Goal: Task Accomplishment & Management: Use online tool/utility

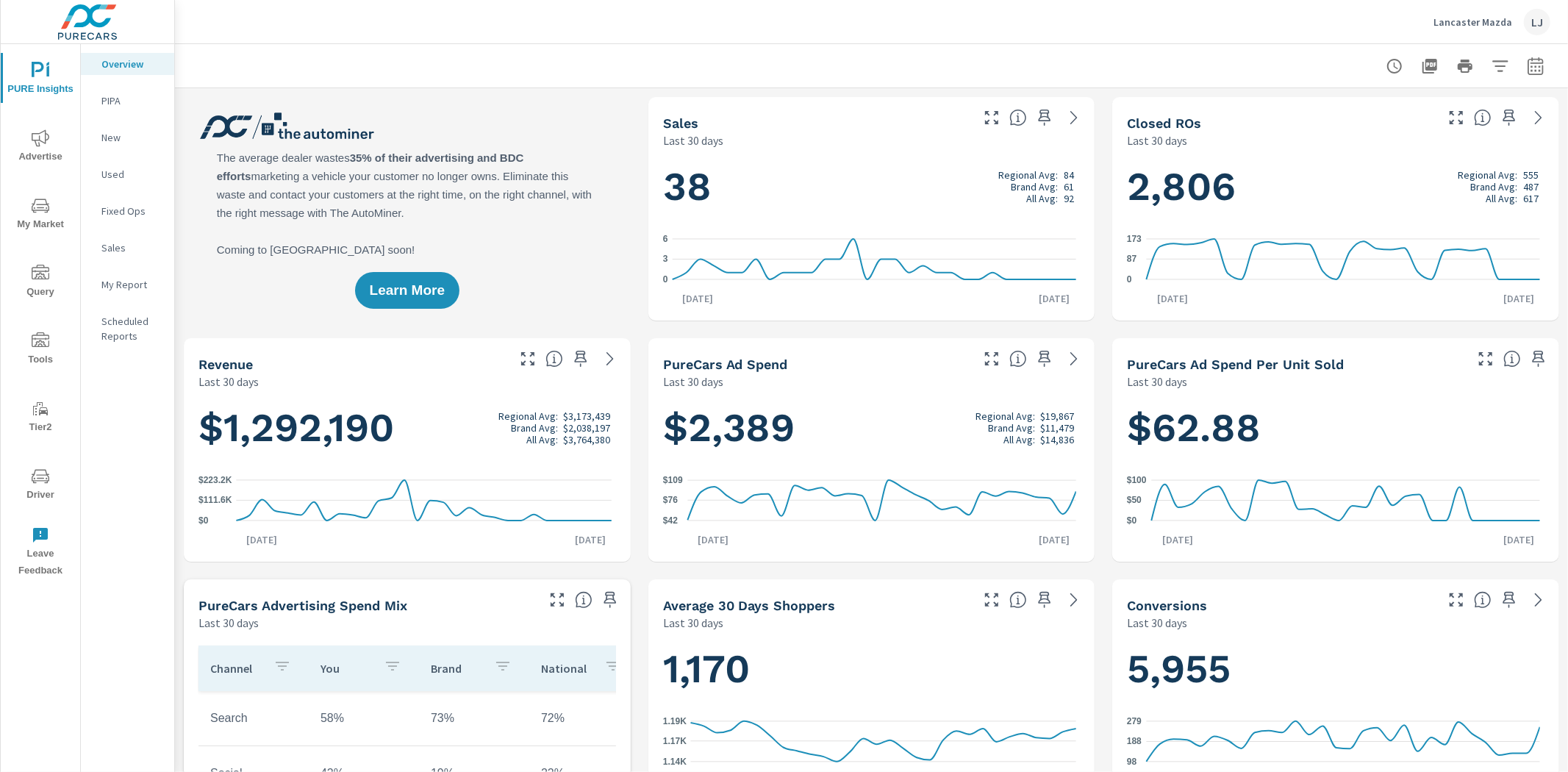
click at [135, 284] on p "My Report" at bounding box center [132, 285] width 61 height 15
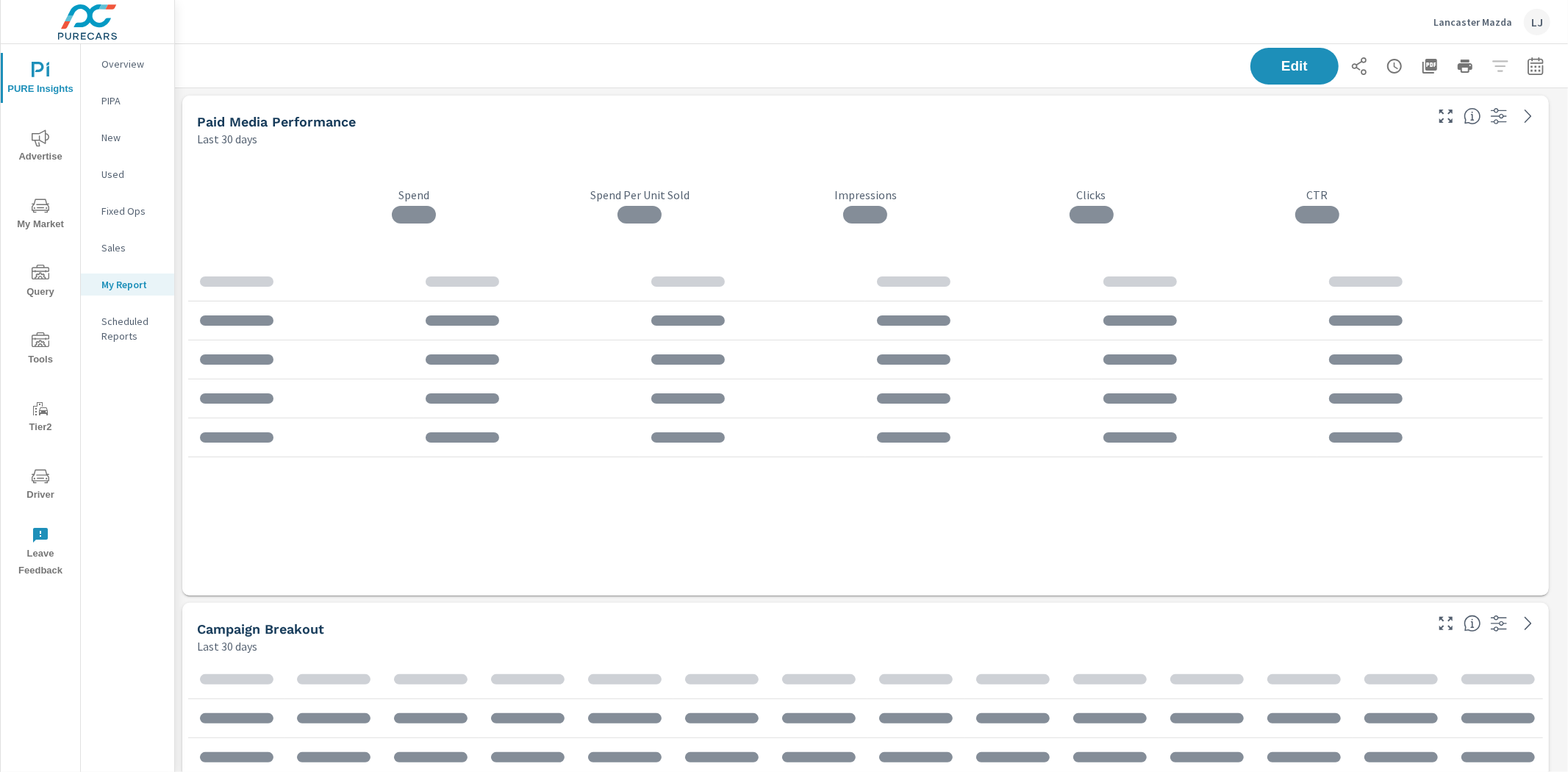
scroll to position [3924, 1407]
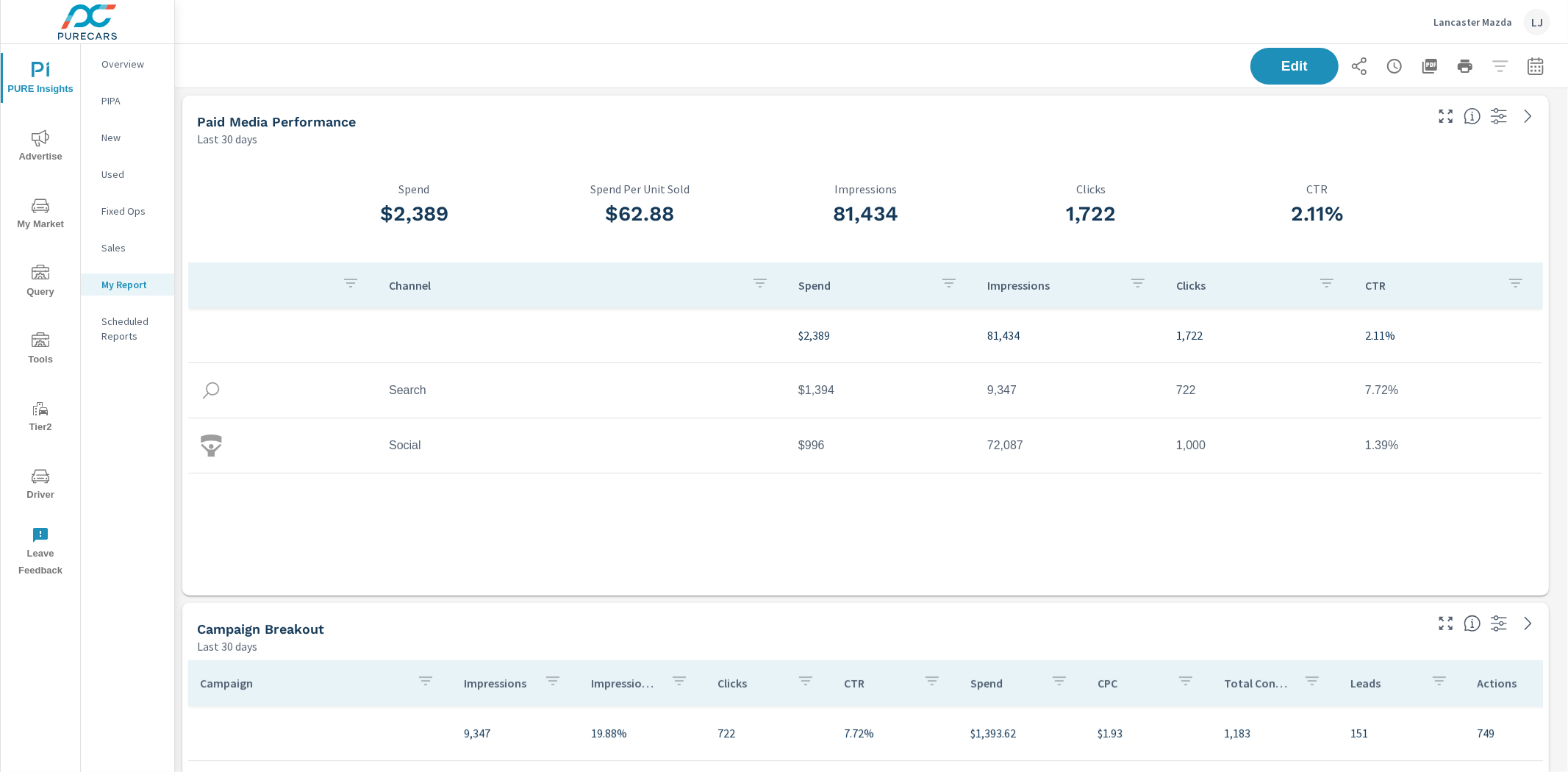
click at [1530, 68] on icon "button" at bounding box center [1536, 65] width 18 height 18
select select "Last 30 days"
click at [1363, 165] on p "+ Add comparison" at bounding box center [1421, 165] width 189 height 18
select select "Previous period"
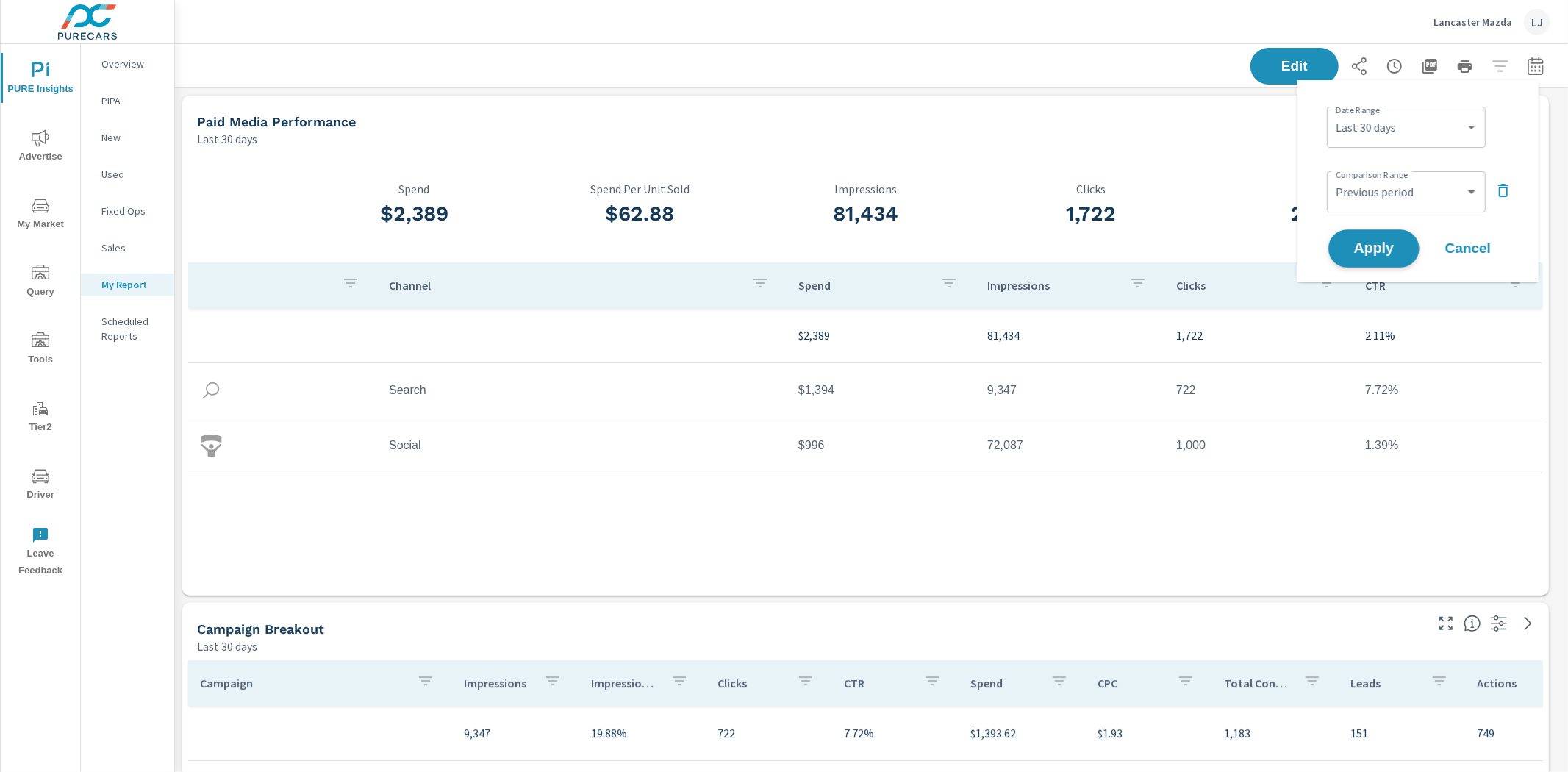
click at [1361, 231] on button "Apply" at bounding box center [1374, 248] width 91 height 38
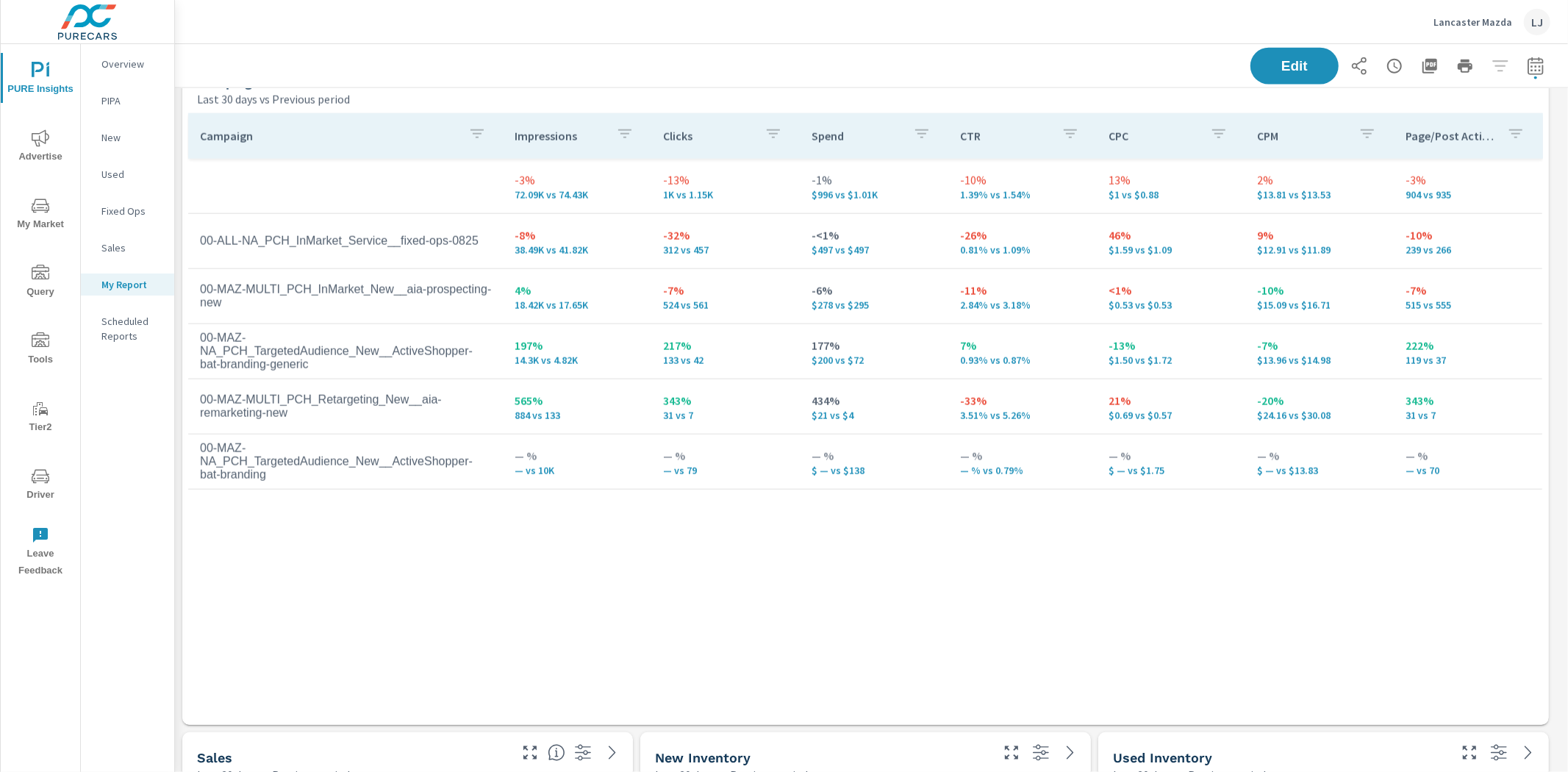
scroll to position [1727, 0]
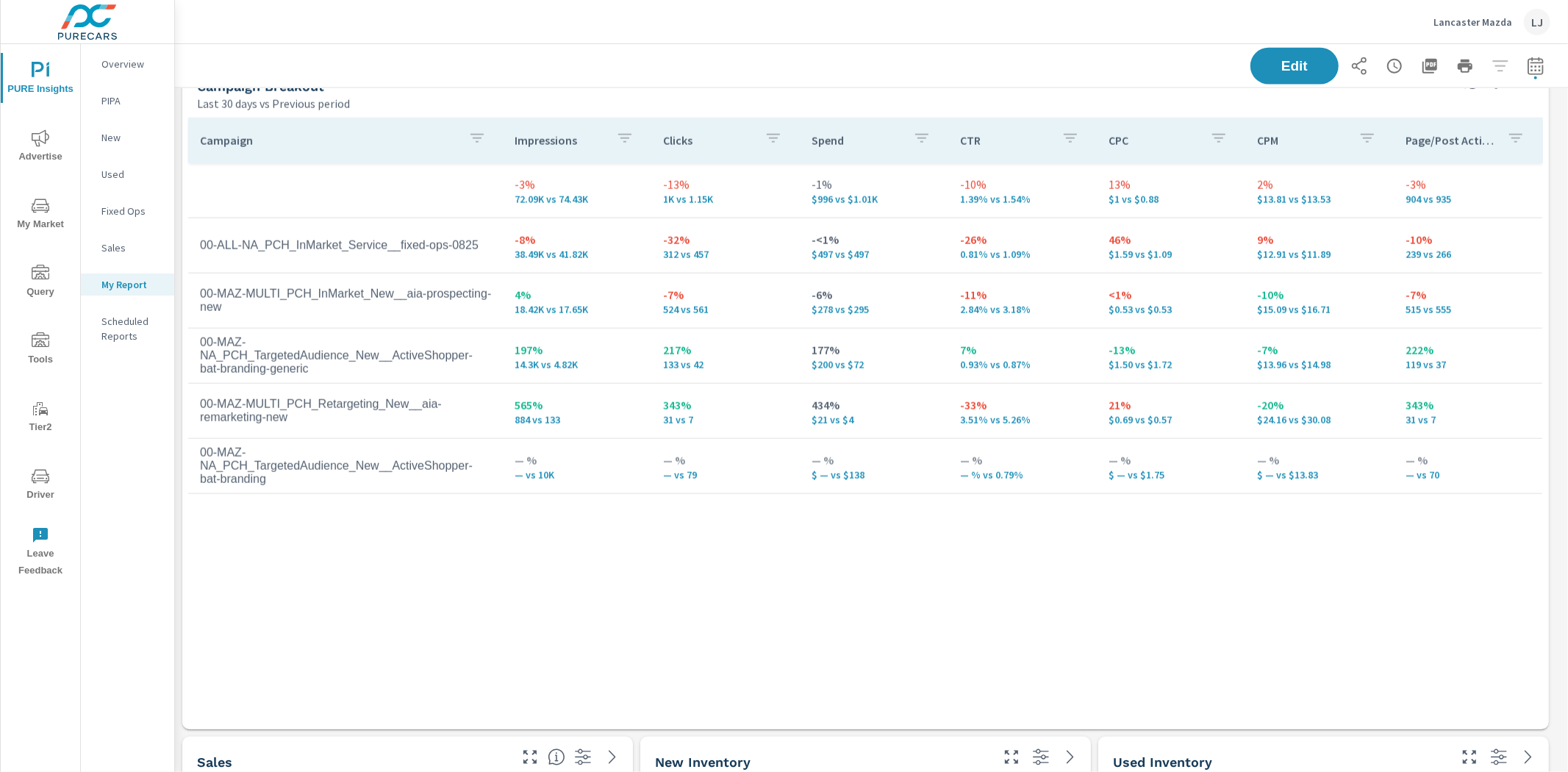
click at [35, 491] on span "Driver" at bounding box center [40, 486] width 70 height 36
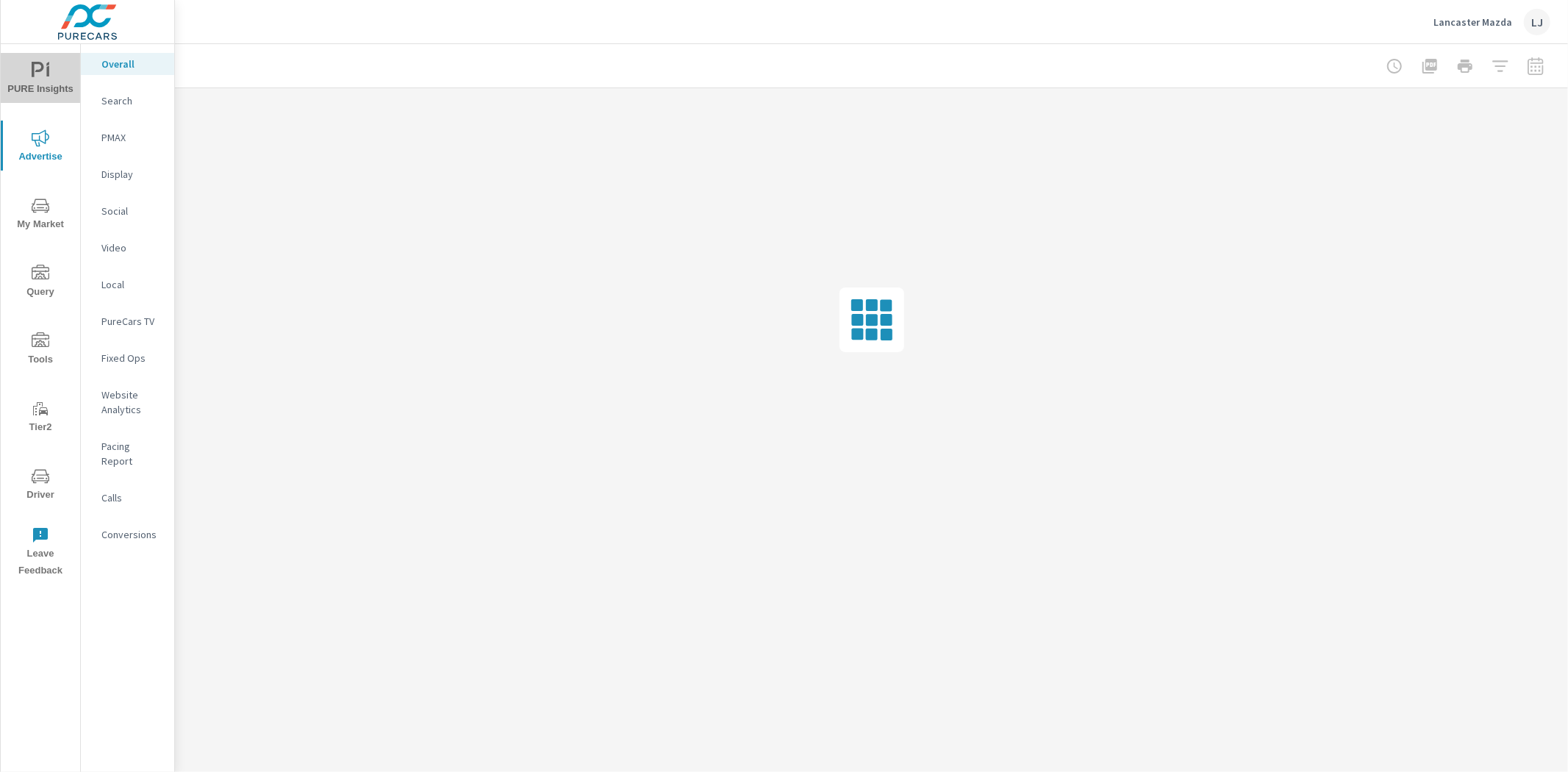
click at [27, 75] on span "PURE Insights" at bounding box center [40, 80] width 70 height 36
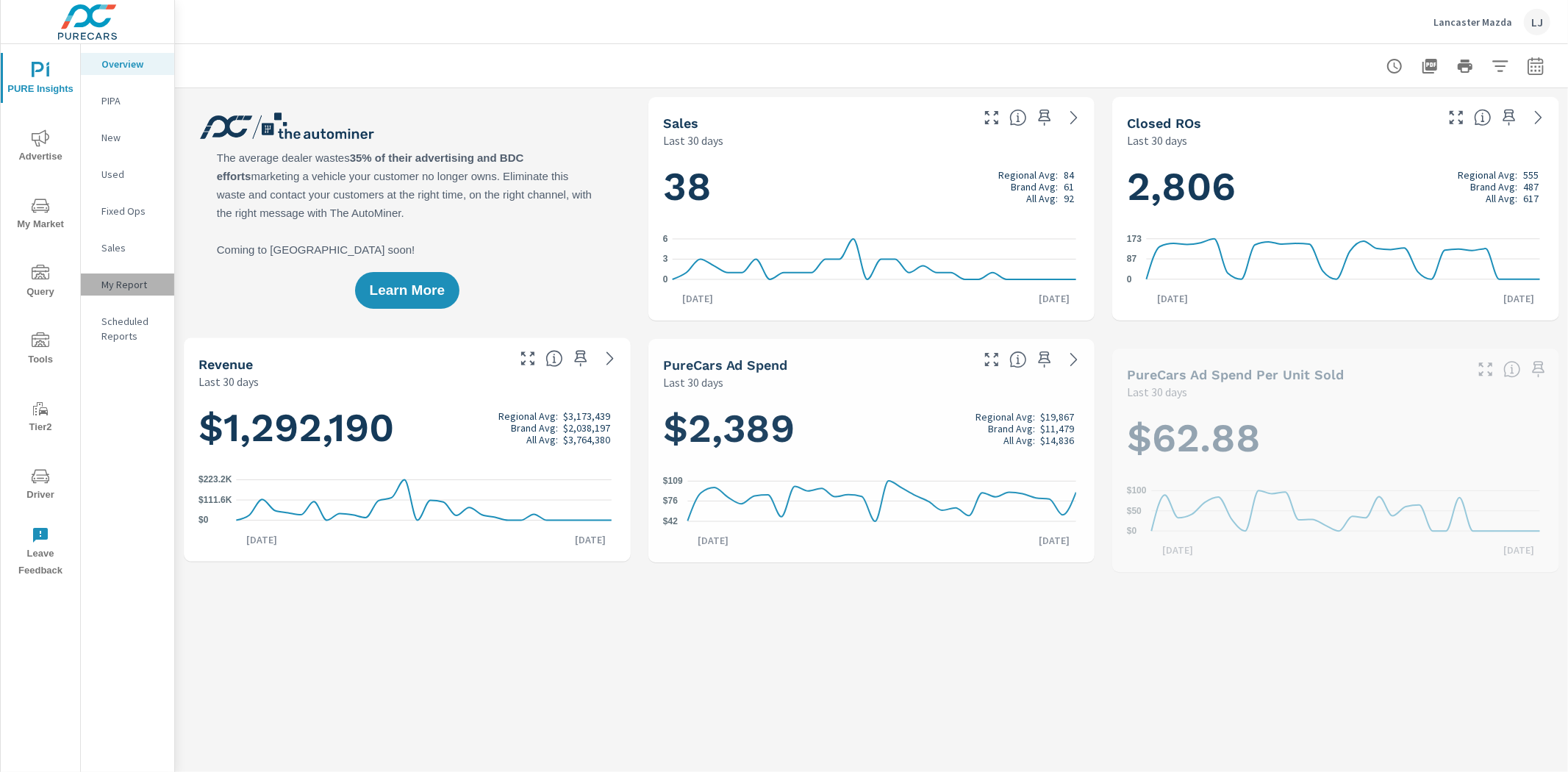
click at [123, 284] on p "My Report" at bounding box center [132, 285] width 61 height 15
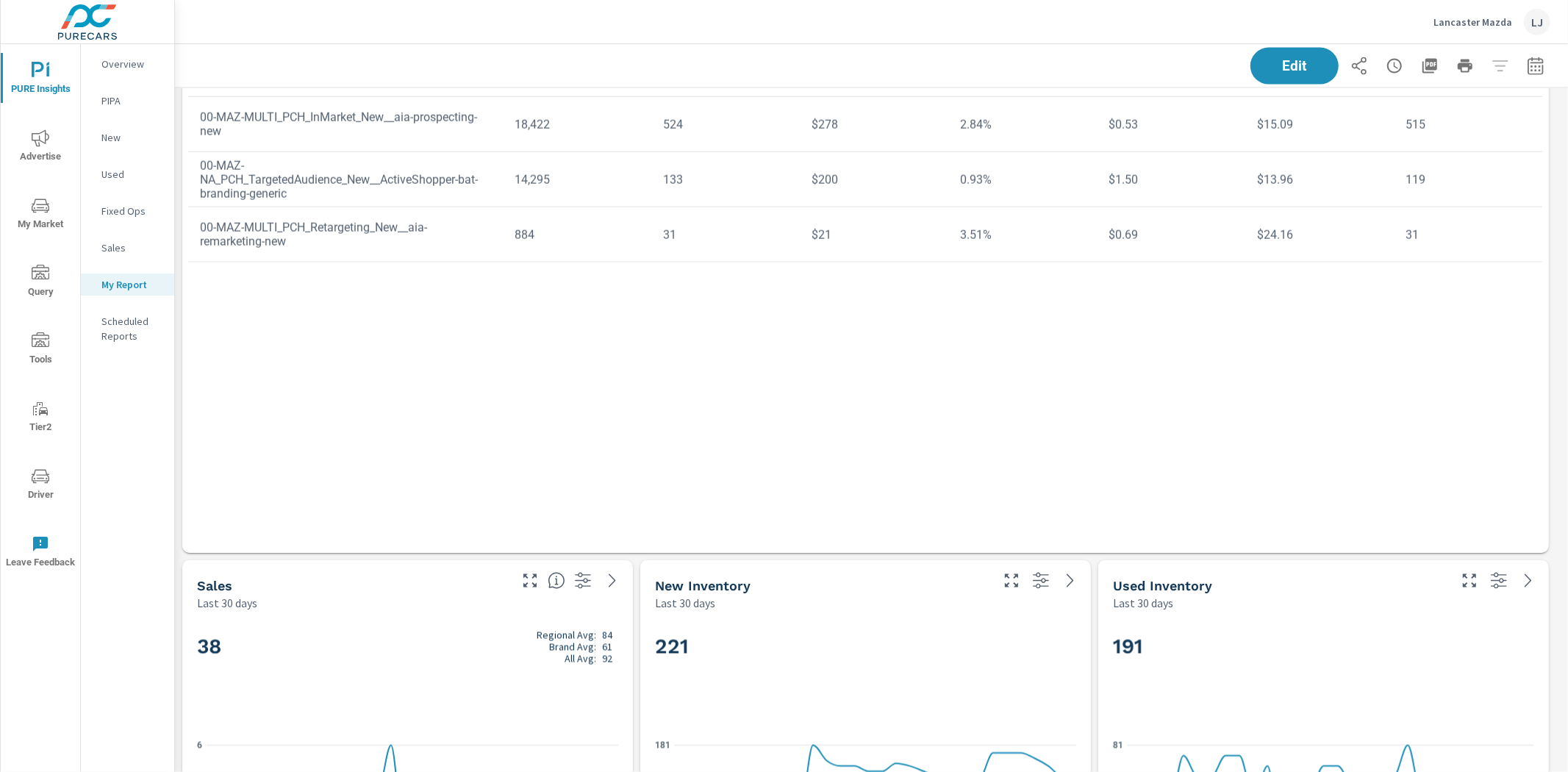
scroll to position [1019, 0]
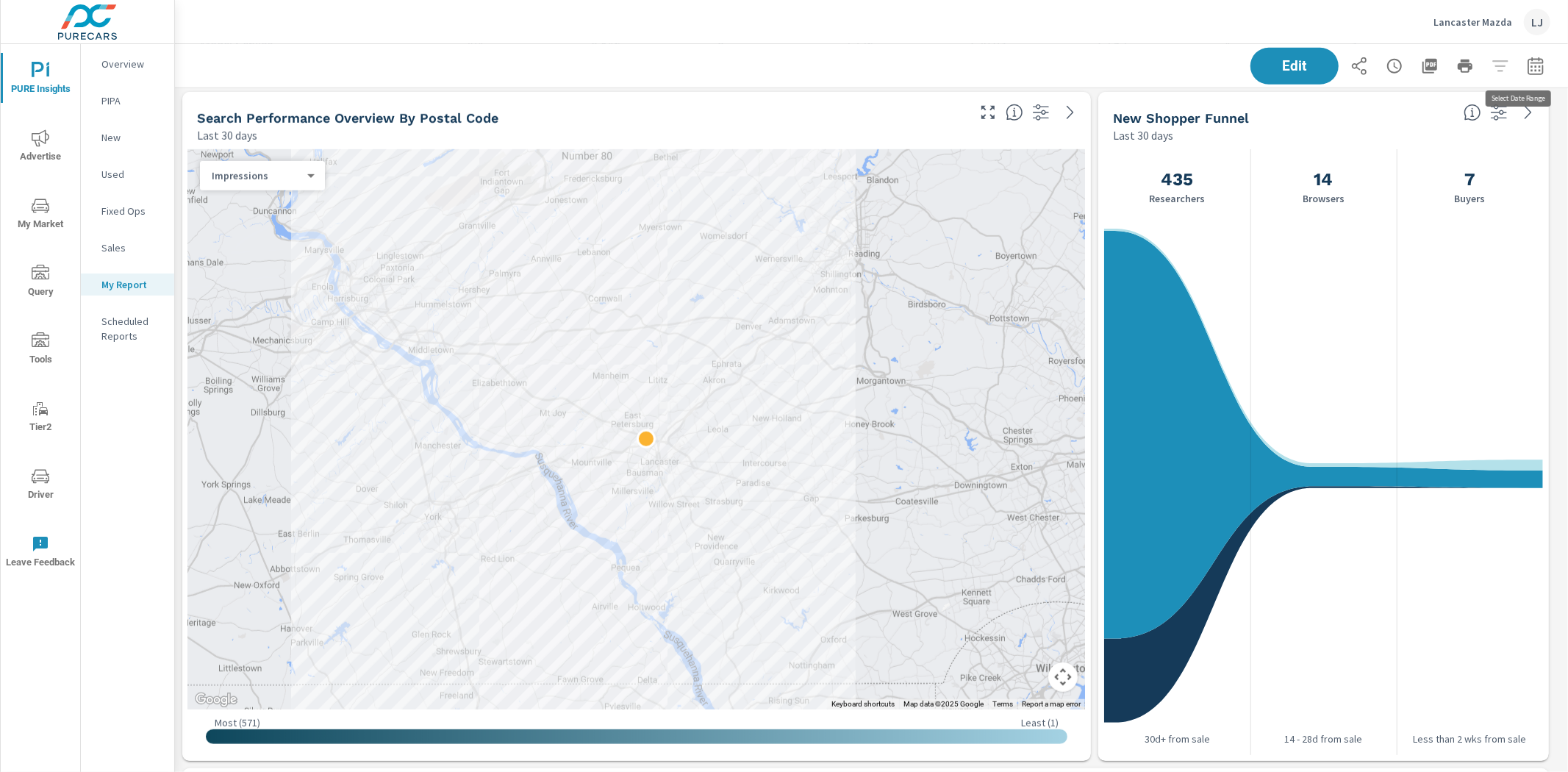
click at [1524, 75] on button "button" at bounding box center [1536, 65] width 29 height 29
select select "Last 30 days"
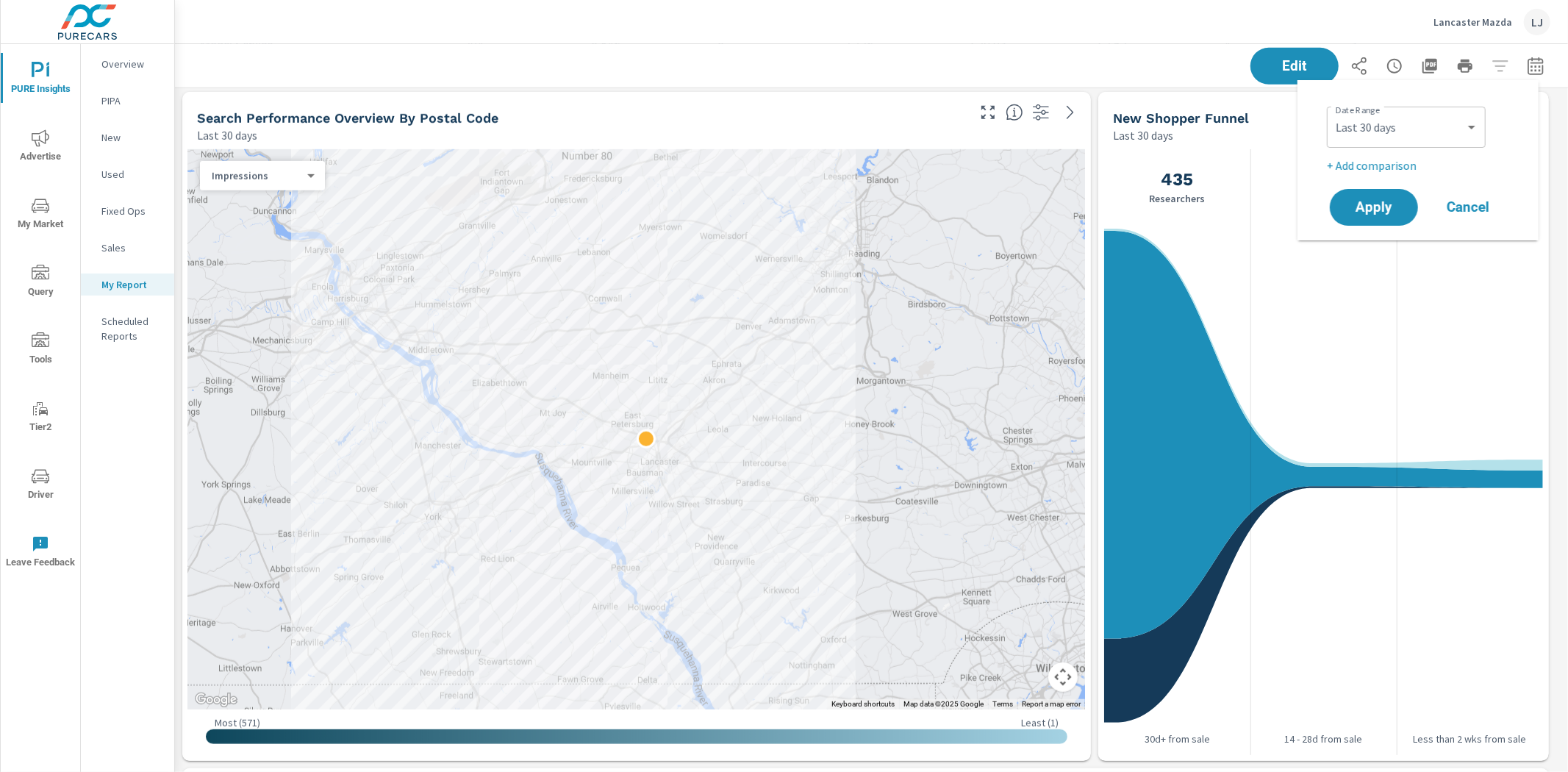
scroll to position [3924, 1407]
click at [1396, 168] on p "+ Add comparison" at bounding box center [1421, 165] width 189 height 18
select select "Previous period"
click at [1383, 248] on span "Apply" at bounding box center [1375, 248] width 61 height 14
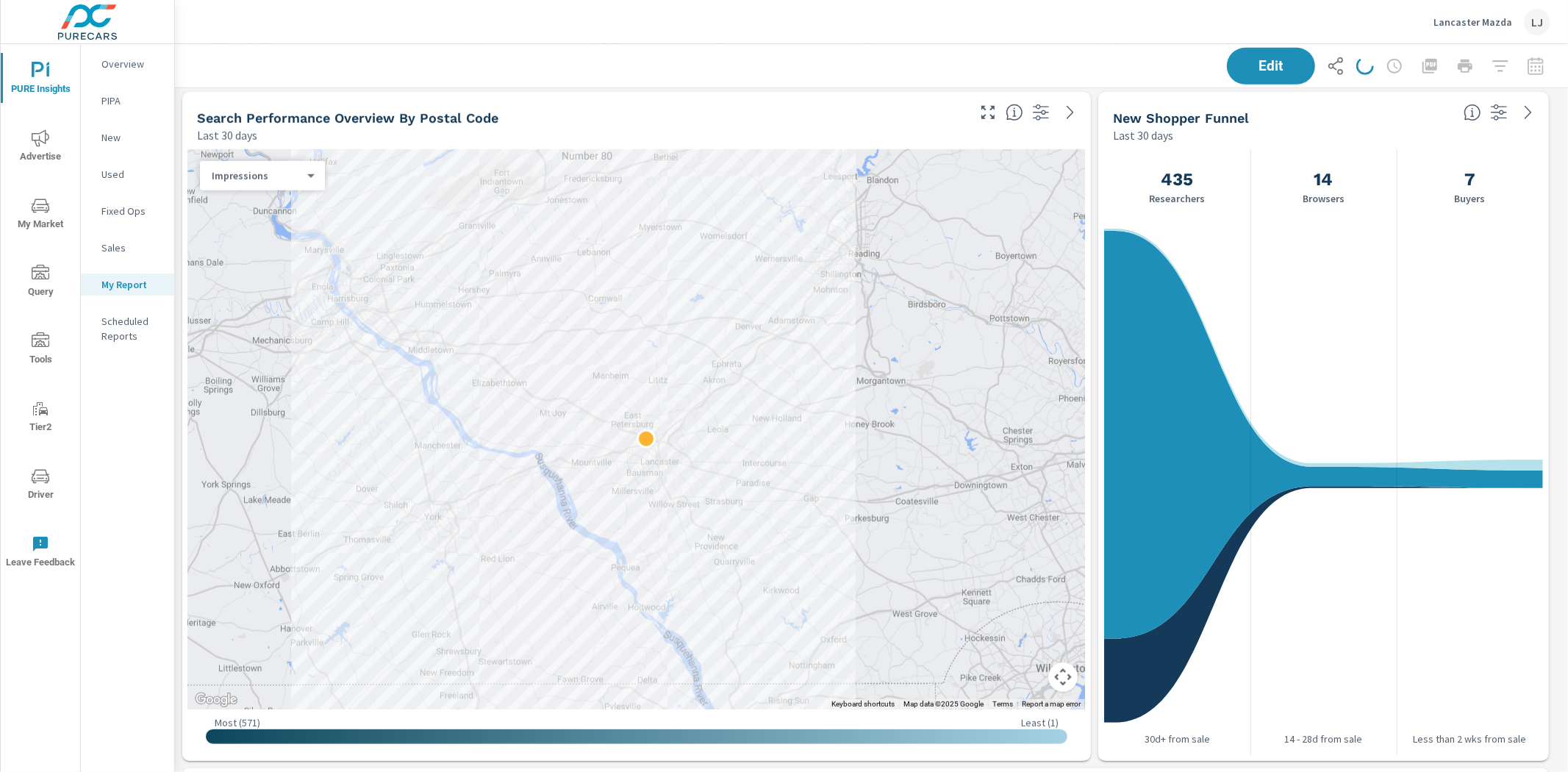
scroll to position [3924, 1407]
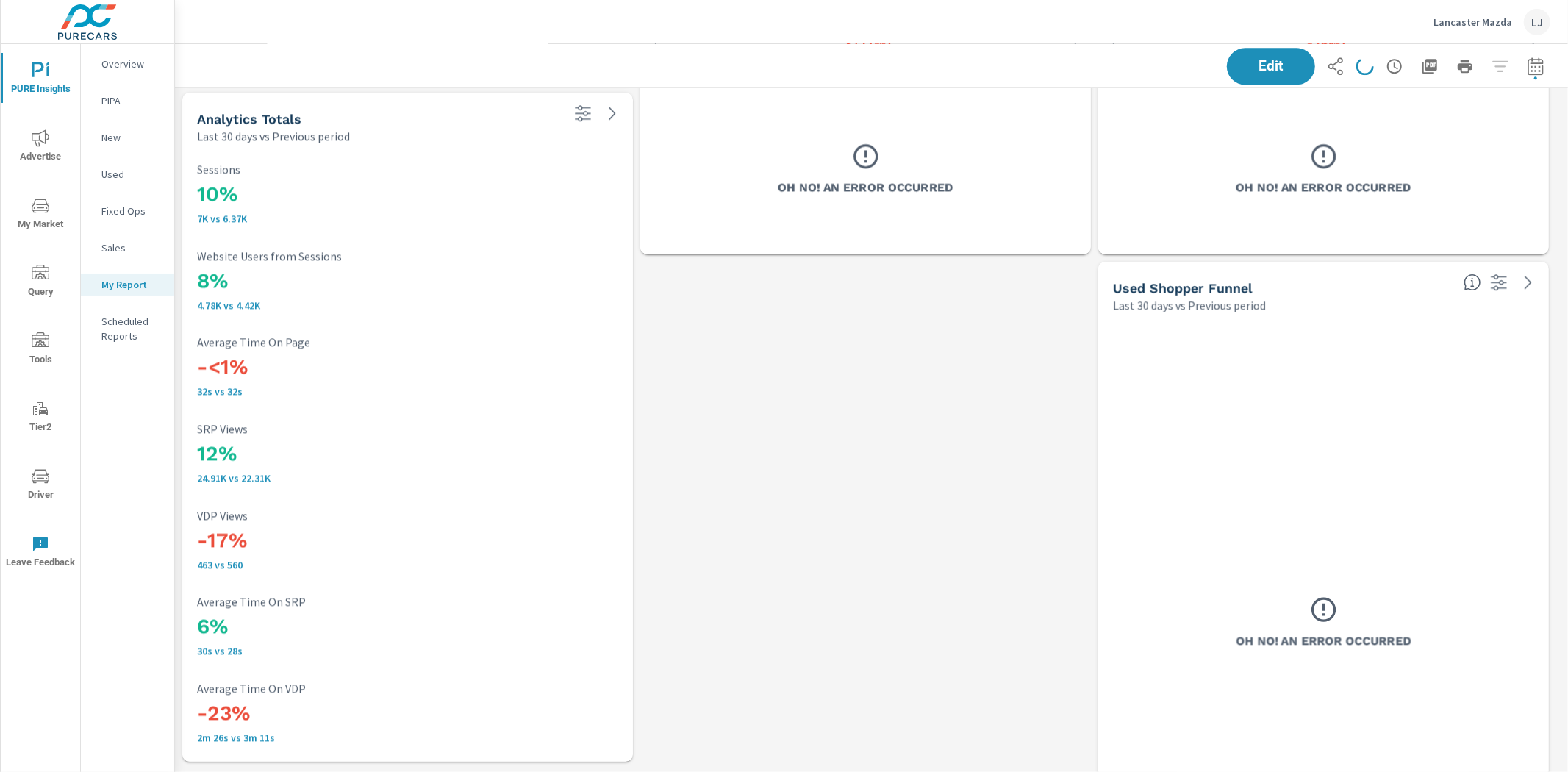
scroll to position [3117, 0]
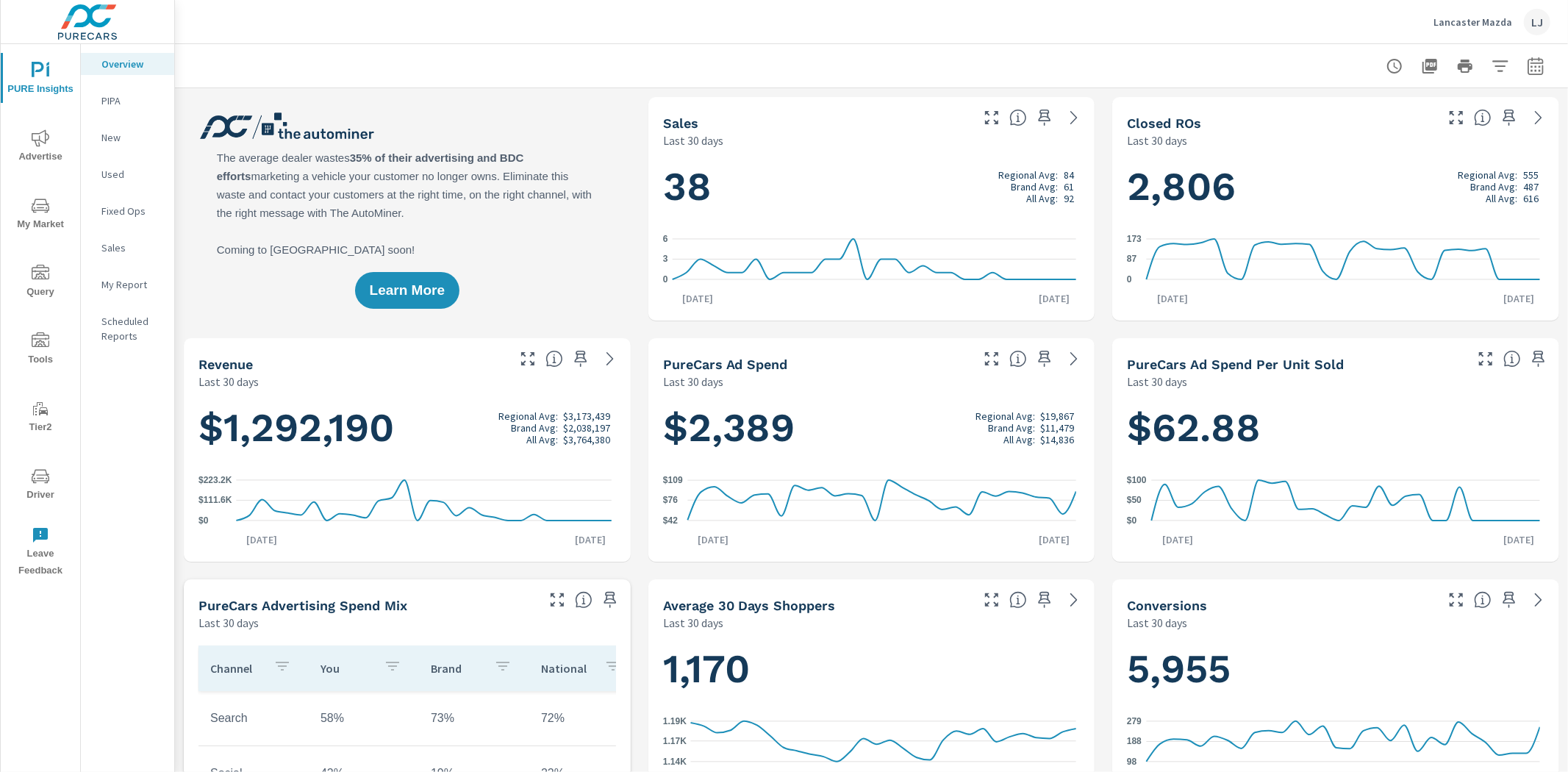
click at [116, 283] on p "My Report" at bounding box center [132, 285] width 61 height 15
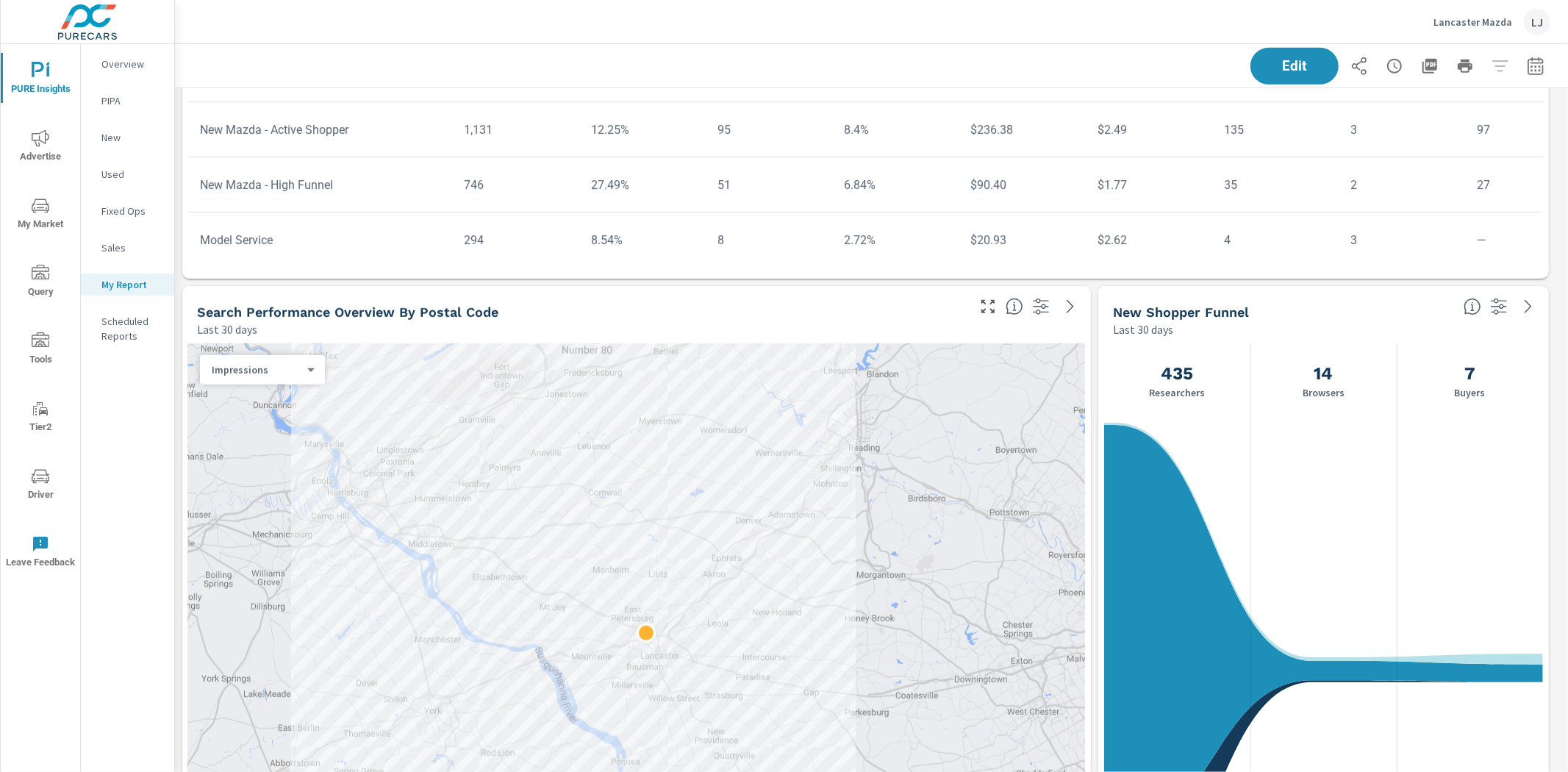
scroll to position [572, 0]
